Goal: Transaction & Acquisition: Purchase product/service

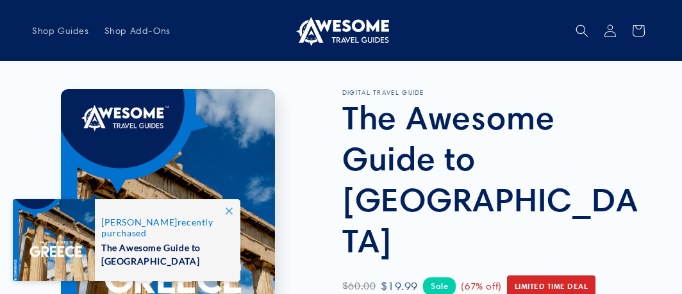
click at [228, 210] on icon at bounding box center [229, 211] width 7 height 7
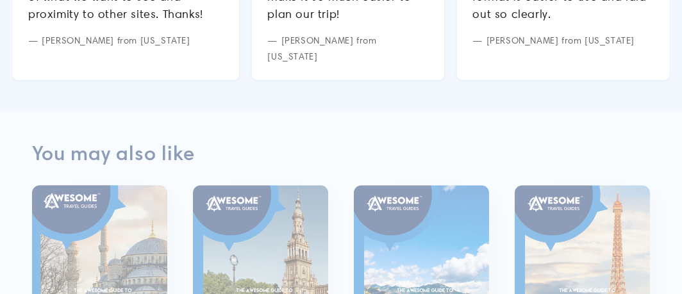
scroll to position [1218, 0]
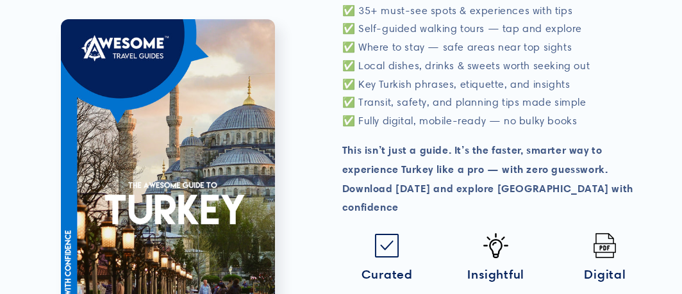
scroll to position [641, 0]
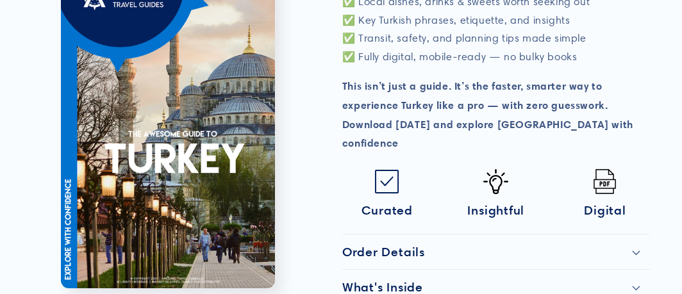
click at [638, 286] on icon at bounding box center [636, 288] width 8 height 5
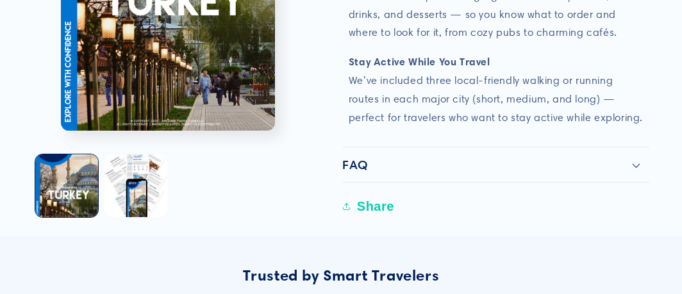
scroll to position [1539, 0]
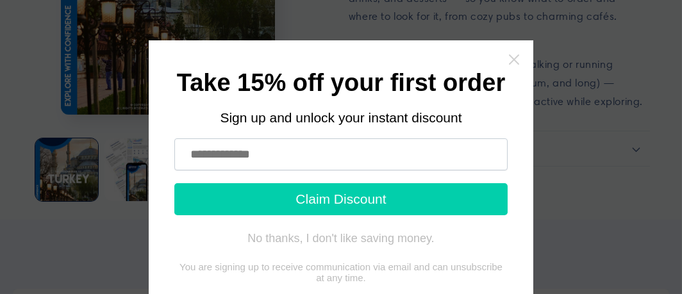
click at [508, 53] on icon "Close widget" at bounding box center [514, 59] width 13 height 13
